Goal: Find specific page/section: Find specific page/section

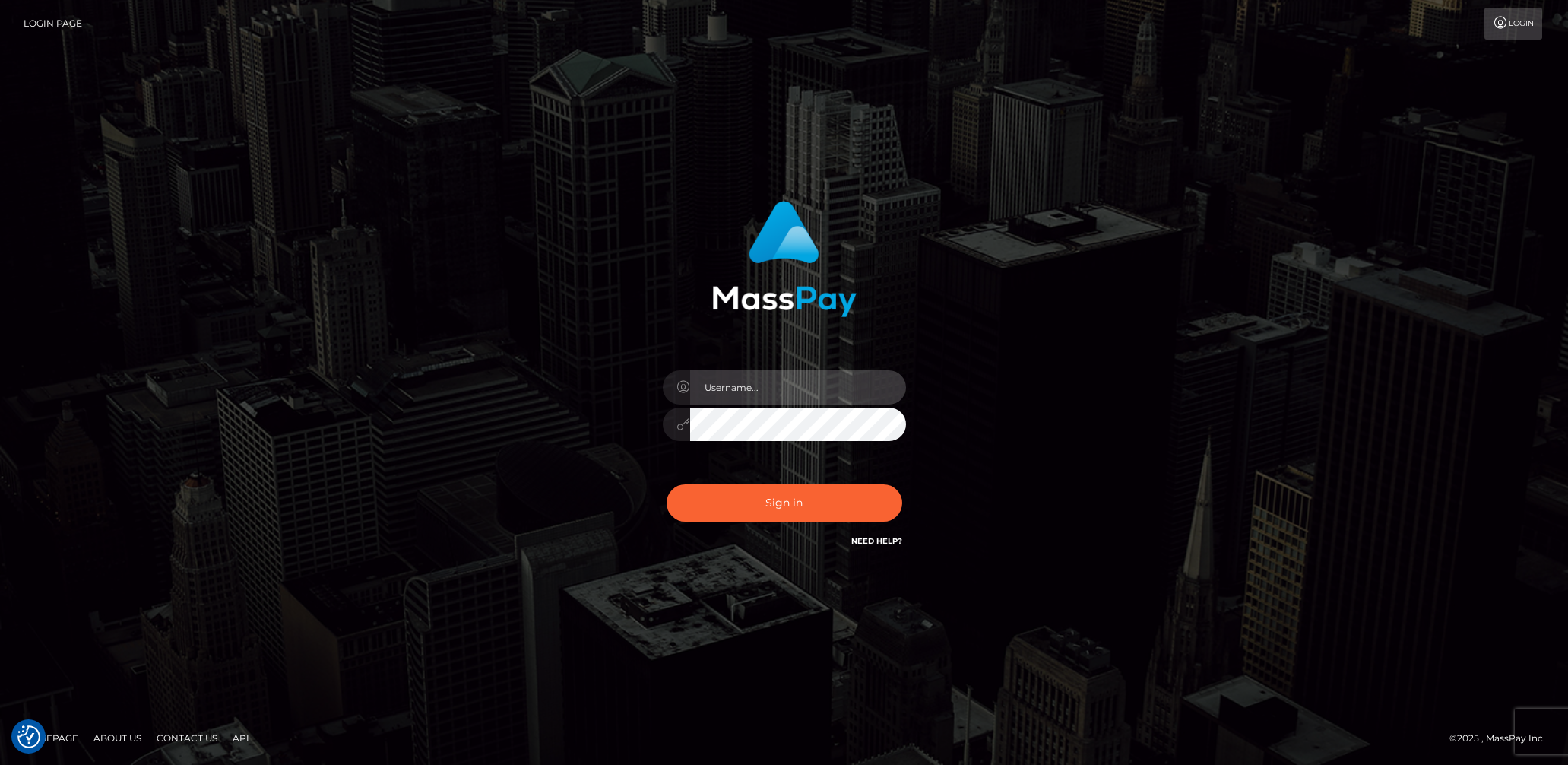
click at [761, 377] on input "text" at bounding box center [798, 387] width 216 height 34
type input "[DEMOGRAPHIC_DATA].v"
drag, startPoint x: 808, startPoint y: 508, endPoint x: 816, endPoint y: 496, distance: 14.4
click at [808, 508] on button "Sign in" at bounding box center [784, 502] width 236 height 37
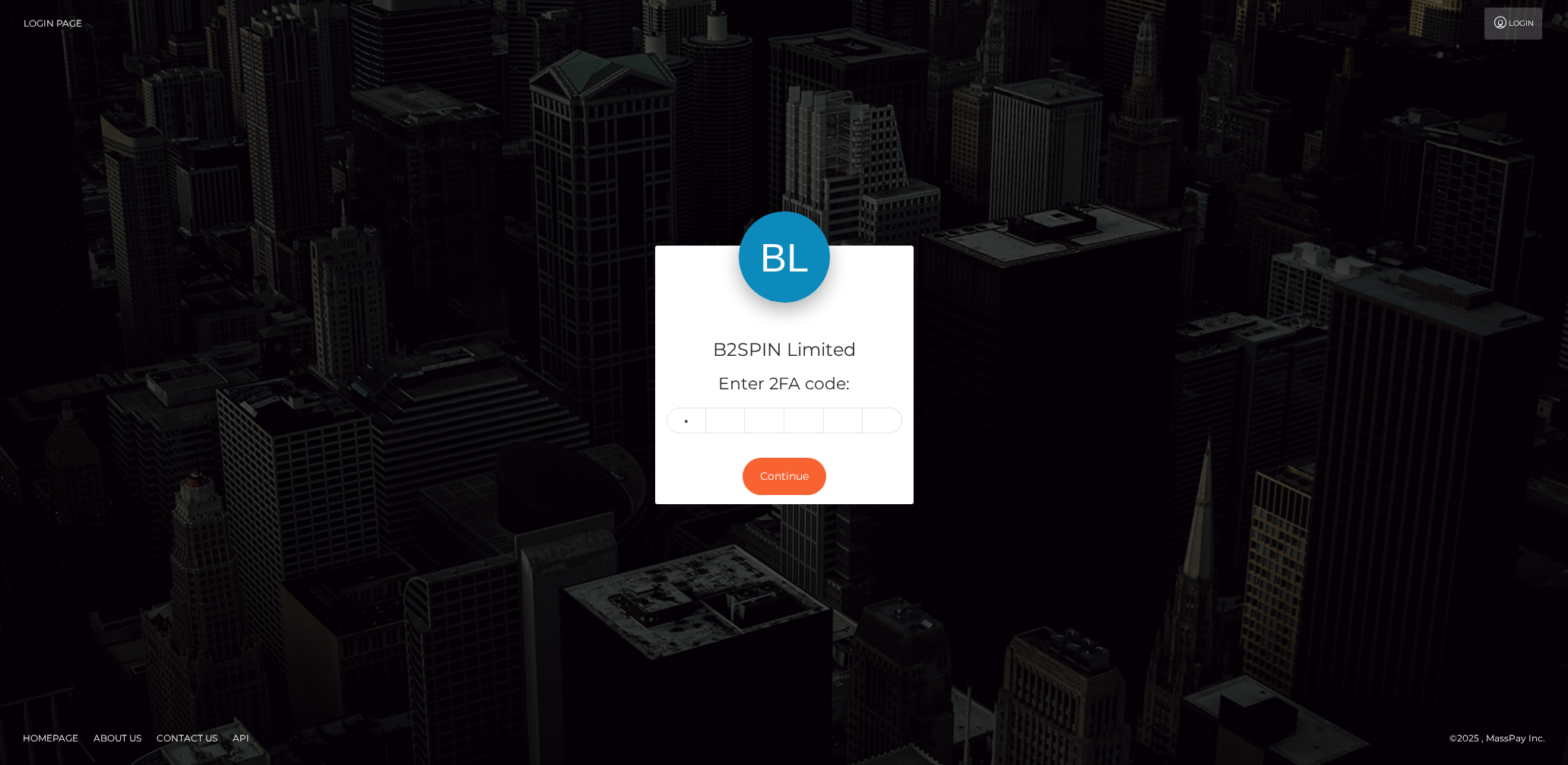
type input "8"
type input "2"
type input "7"
type input "0"
type input "8"
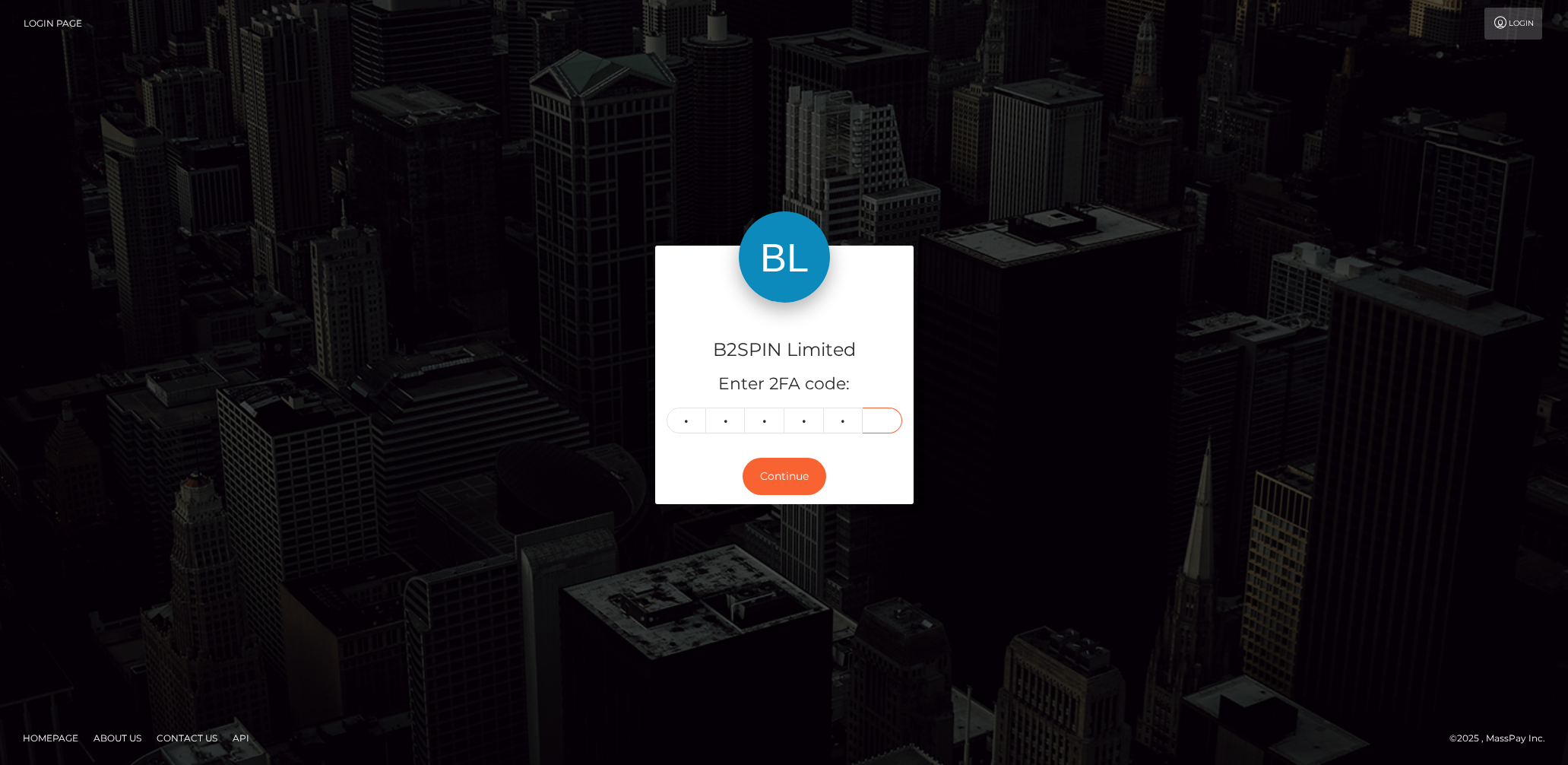
type input "6"
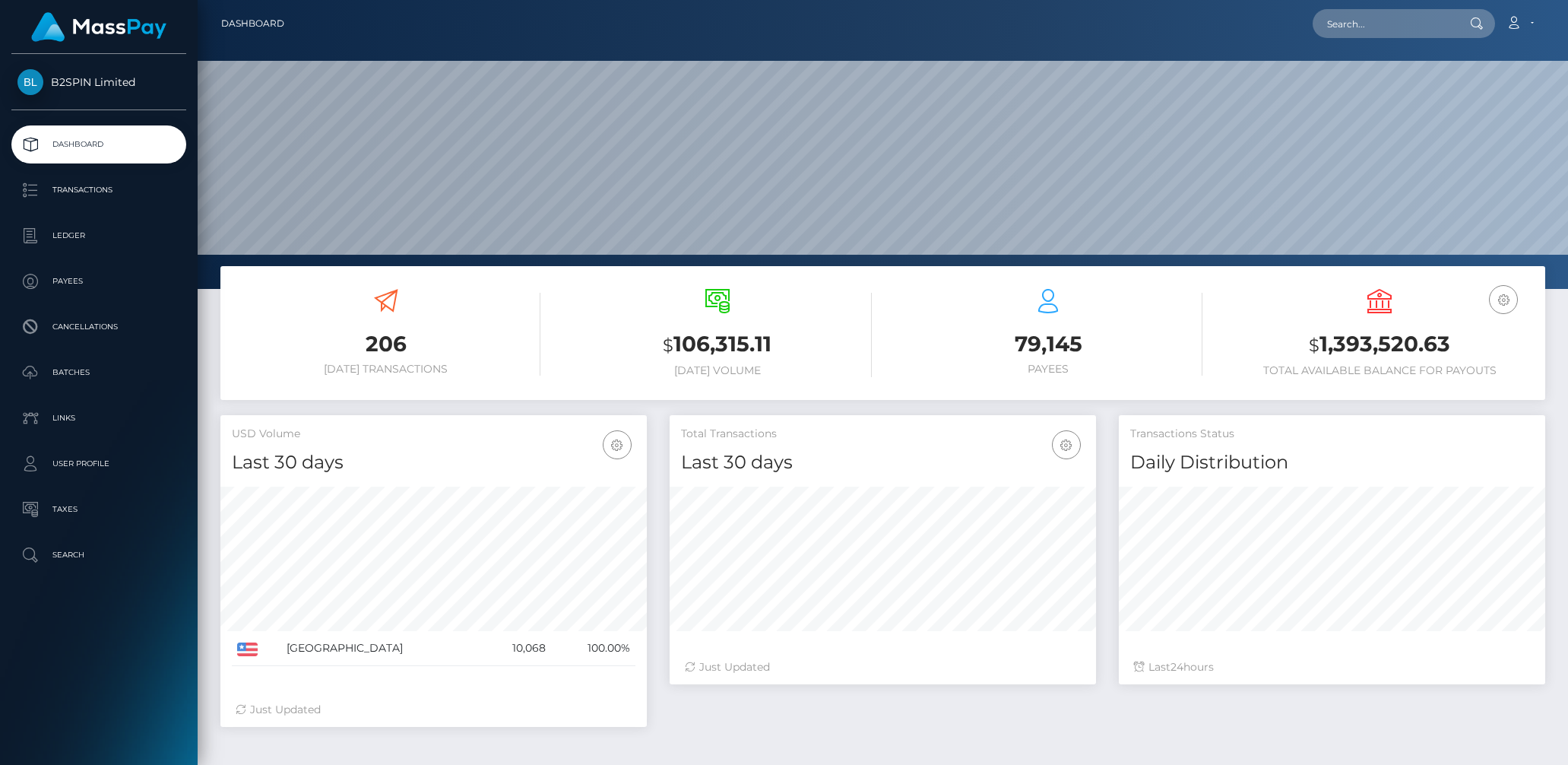
scroll to position [269, 426]
click at [1405, 22] on input "text" at bounding box center [1383, 23] width 143 height 29
paste input "1356ab90-d557-41d0-8e24-29e1f772f75e"
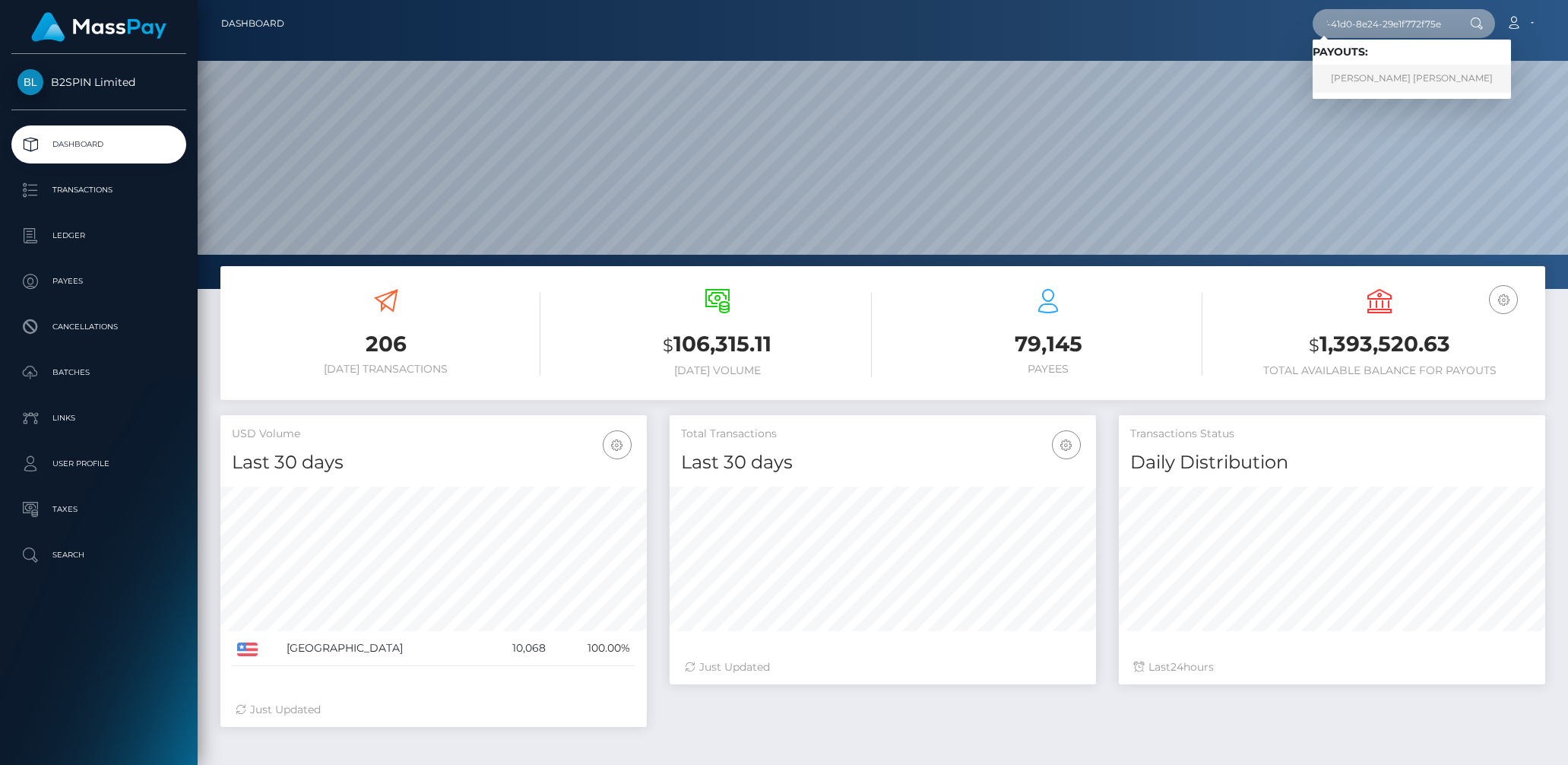
type input "1356ab90-d557-41d0-8e24-29e1f772f75e"
click at [1373, 77] on link "SAMANTHA LAURA SLUSHER" at bounding box center [1411, 78] width 198 height 28
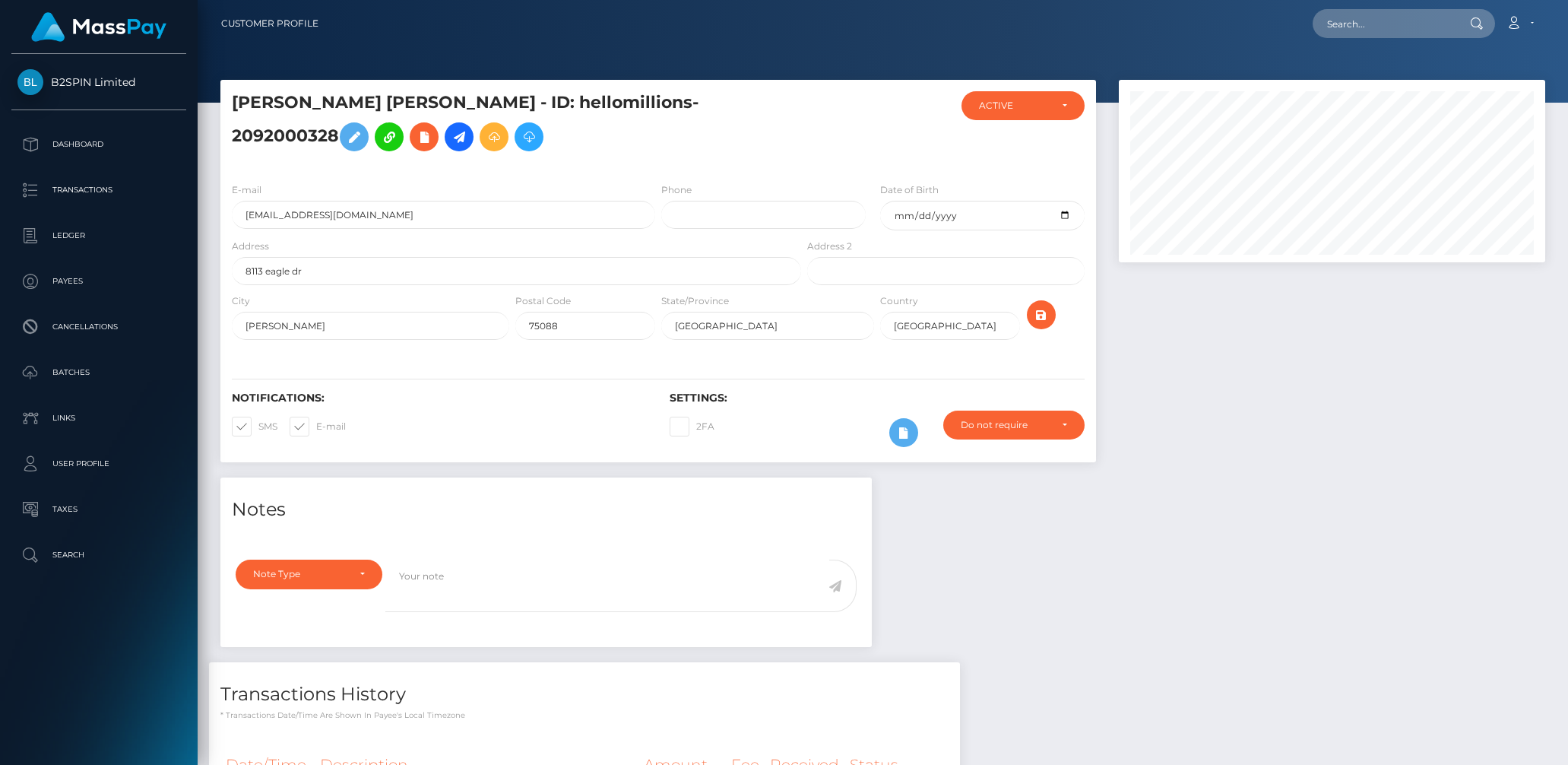
scroll to position [207, 0]
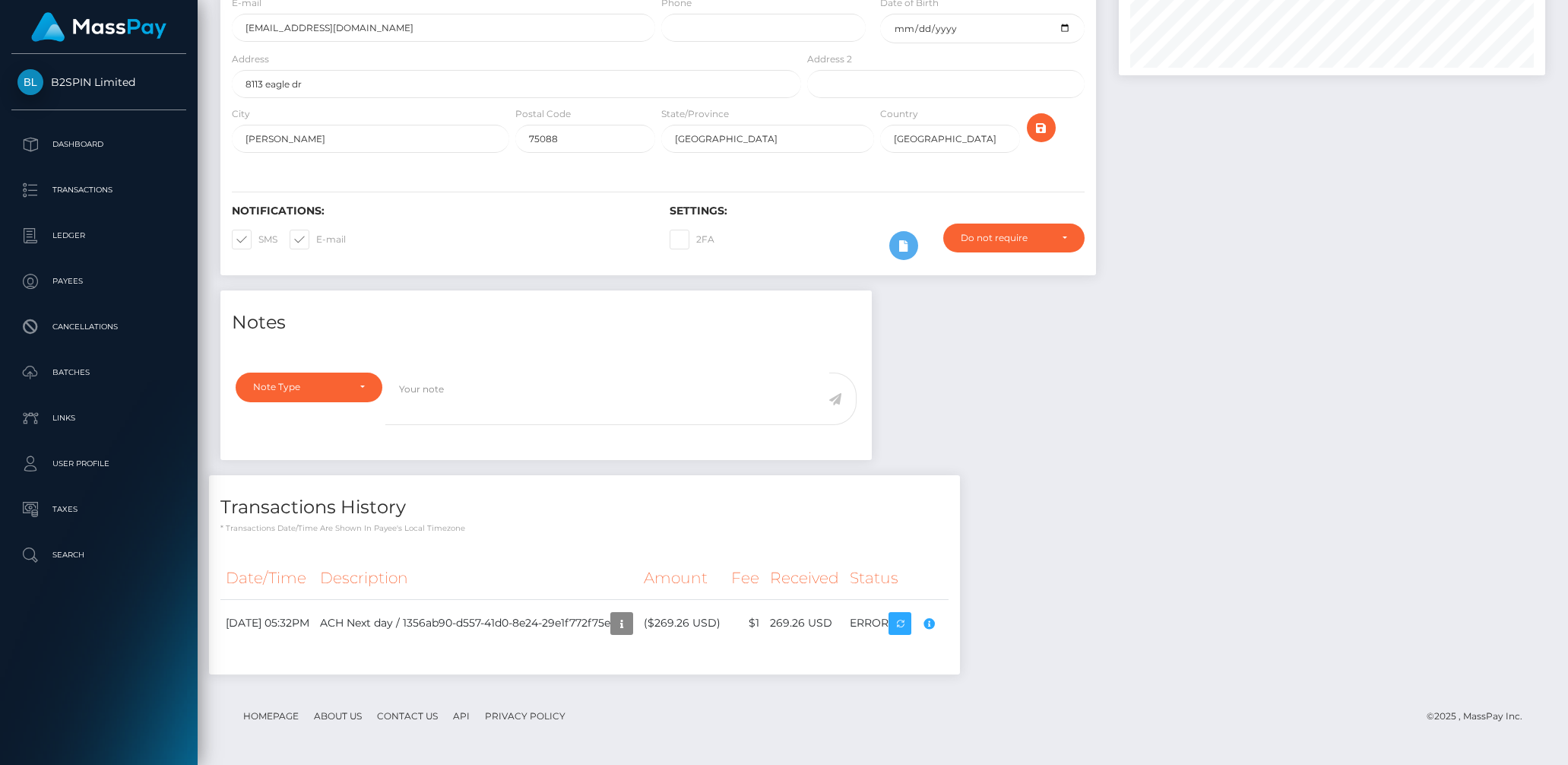
click at [1141, 568] on div "Notes Note Type Compliance Clear Compliance General Note Type" at bounding box center [883, 489] width 1347 height 399
